Goal: Task Accomplishment & Management: Complete application form

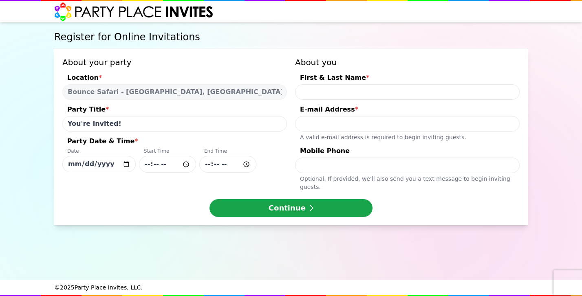
select select "540260"
click at [183, 126] on input "You're invited!" at bounding box center [174, 123] width 225 height 15
type input "You're invited to [PERSON_NAME]'s 5th Birthday!"
click at [102, 168] on input "[DATE]" at bounding box center [98, 164] width 73 height 16
click at [76, 166] on input "[DATE]" at bounding box center [98, 164] width 73 height 16
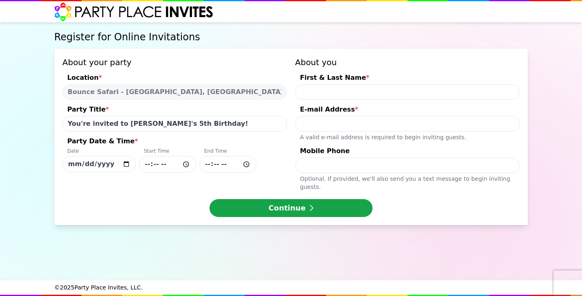
type input "[DATE]"
click at [166, 168] on input "Party Date & Time * Date [DATE] Start Time End Time" at bounding box center [167, 164] width 57 height 17
click at [153, 166] on input "Party Date & Time * Date [DATE] Start Time End Time" at bounding box center [167, 164] width 57 height 17
type input "11:30"
type input "13:15"
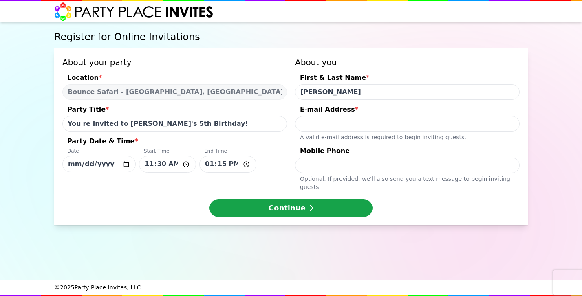
click at [389, 107] on div "E-mail Address *" at bounding box center [407, 110] width 225 height 11
click at [389, 116] on input "E-mail Address * A valid e-mail address is required to begin inviting guests." at bounding box center [407, 123] width 225 height 15
click at [391, 102] on div "First & Last Name * [PERSON_NAME] E-mail Address * A valid e-mail address is re…" at bounding box center [407, 132] width 225 height 118
click at [395, 85] on input "[PERSON_NAME]" at bounding box center [407, 91] width 225 height 15
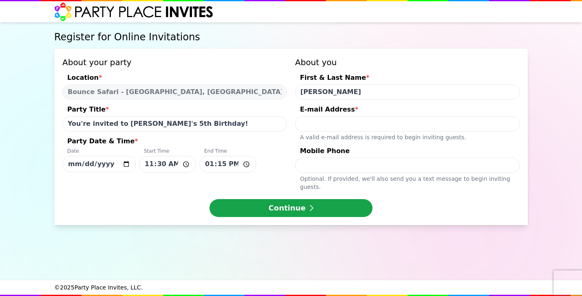
click at [395, 85] on input "[PERSON_NAME]" at bounding box center [407, 91] width 225 height 15
type input "[PERSON_NAME]"
type input "[EMAIL_ADDRESS][DOMAIN_NAME]"
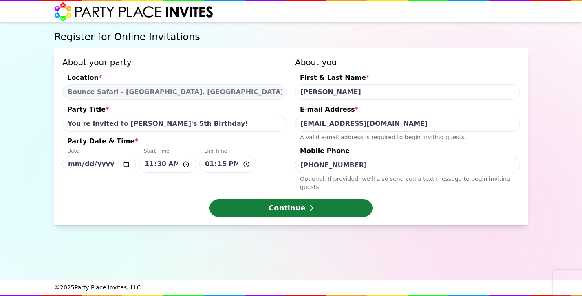
type input "[PHONE_NUMBER]"
click at [312, 199] on button "Continue" at bounding box center [291, 208] width 163 height 18
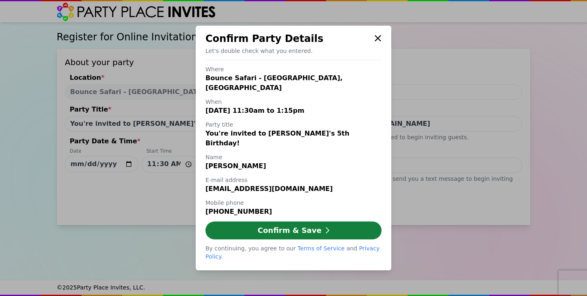
click at [298, 222] on button "Confirm & Save" at bounding box center [293, 231] width 176 height 18
